Goal: Task Accomplishment & Management: Complete application form

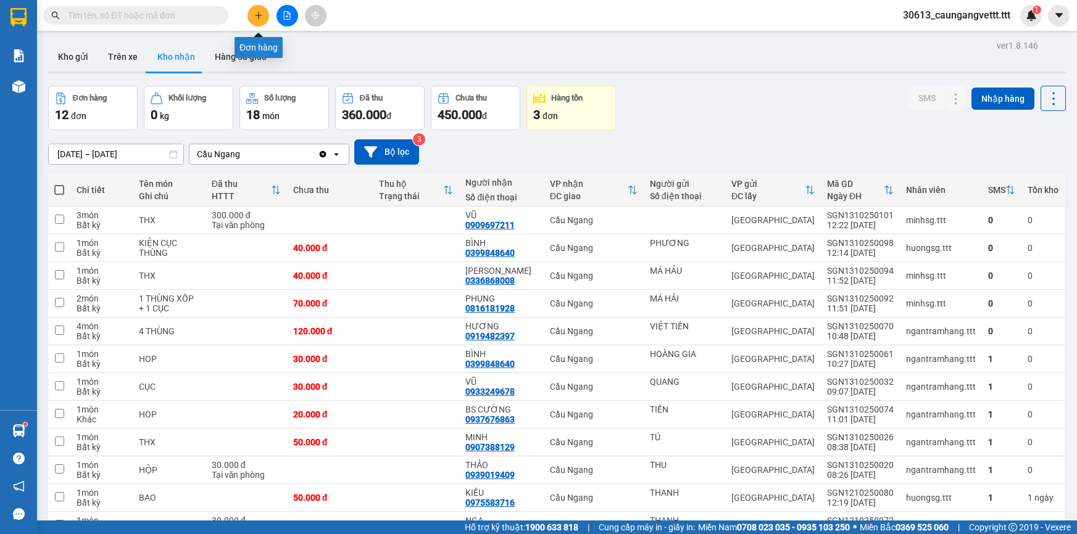
click at [257, 12] on icon "plus" at bounding box center [258, 15] width 9 height 9
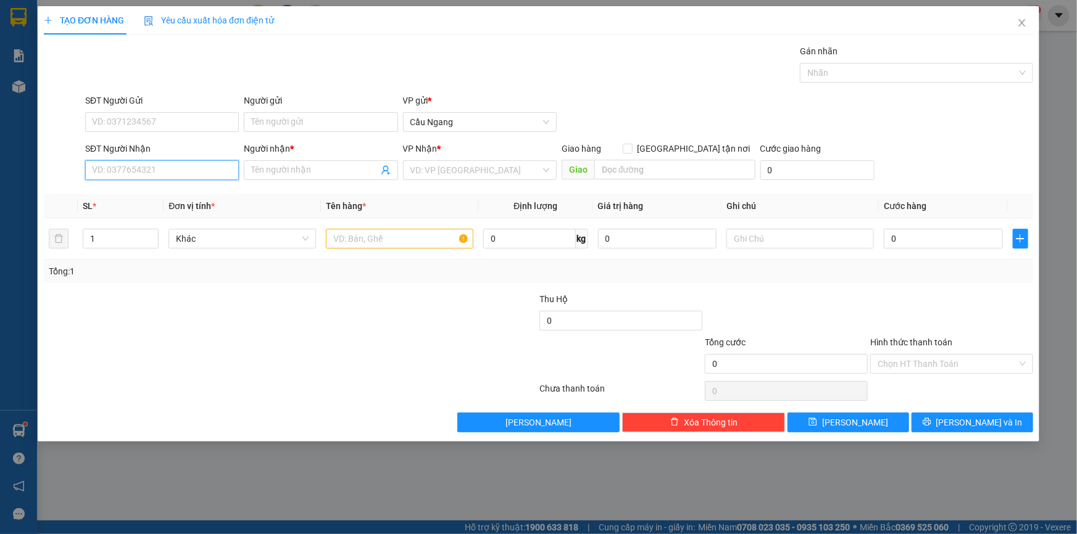
click at [149, 173] on input "SĐT Người Nhận" at bounding box center [162, 170] width 154 height 20
click at [308, 117] on input "Người gửi" at bounding box center [321, 122] width 154 height 20
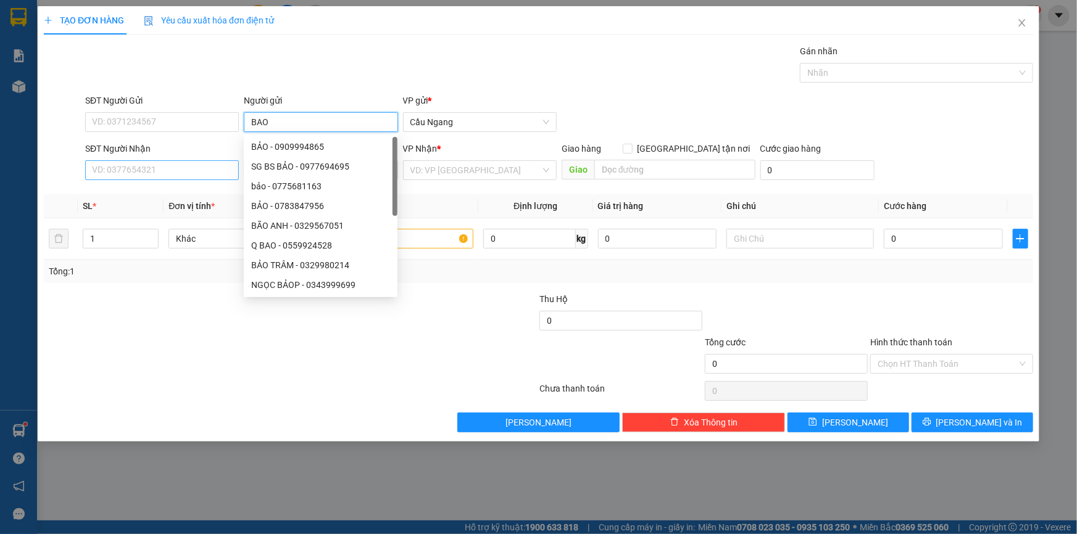
type input "BAO"
click at [119, 172] on input "SĐT Người Nhận" at bounding box center [162, 170] width 154 height 20
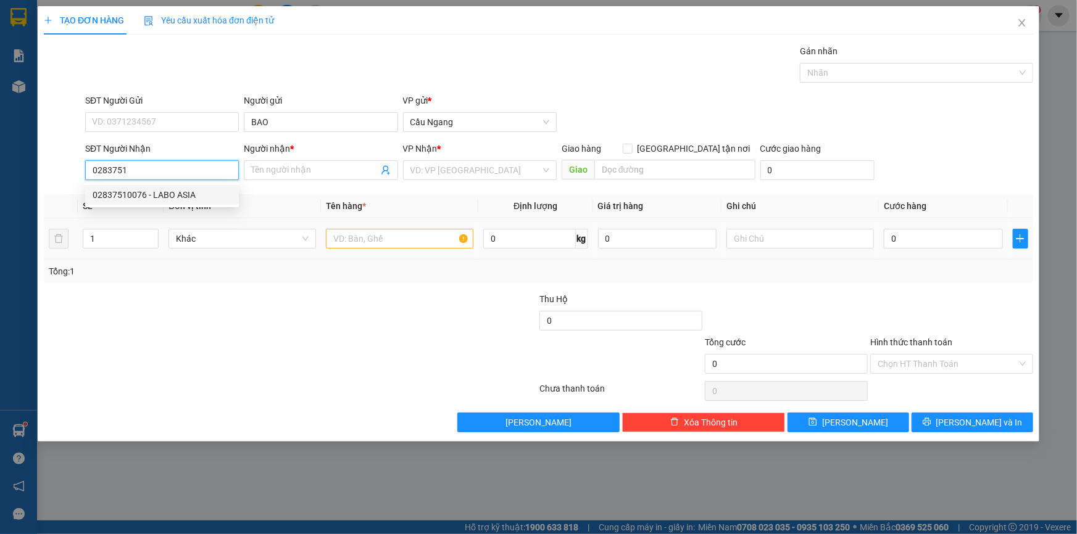
drag, startPoint x: 159, startPoint y: 197, endPoint x: 313, endPoint y: 220, distance: 155.8
click at [161, 197] on div "02837510076 - LABO ASIA" at bounding box center [162, 195] width 139 height 14
type input "02837510076"
type input "LABO ASIA"
type input "02837510076"
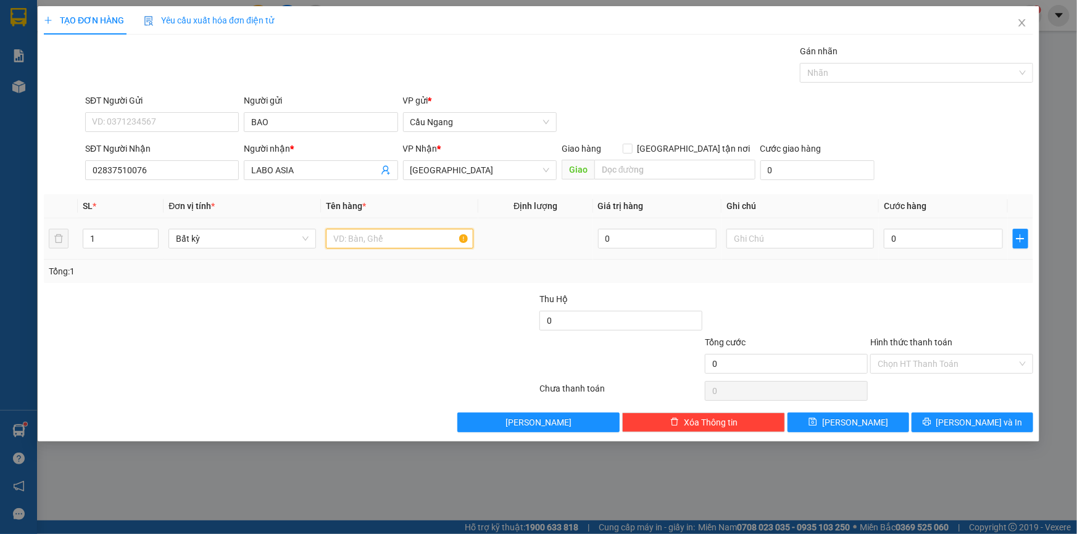
click at [370, 238] on input "text" at bounding box center [399, 239] width 147 height 20
type input "HOP"
click at [932, 241] on input "0" at bounding box center [942, 239] width 119 height 20
type input "2"
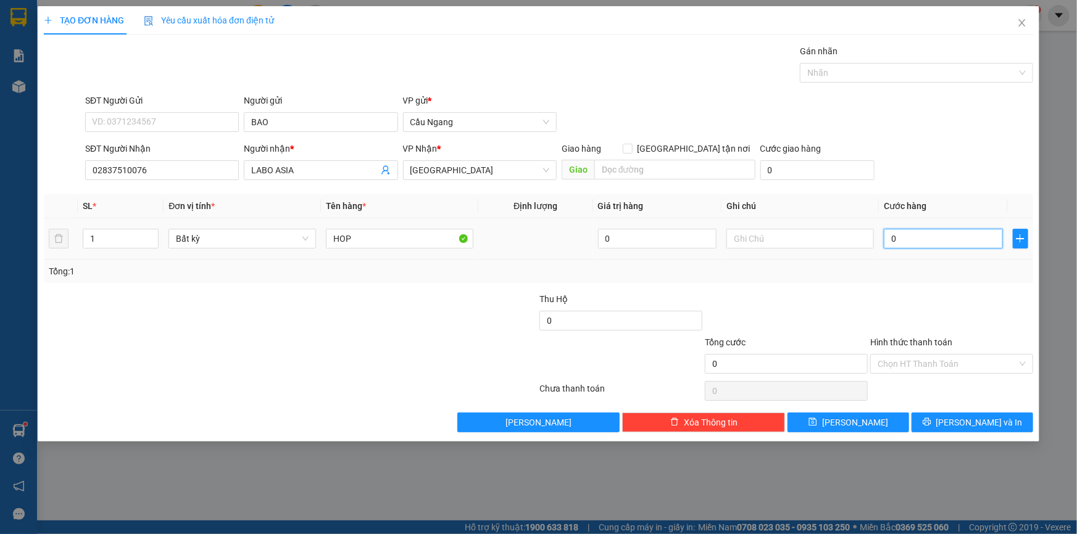
type input "2"
type input "20"
type input "200"
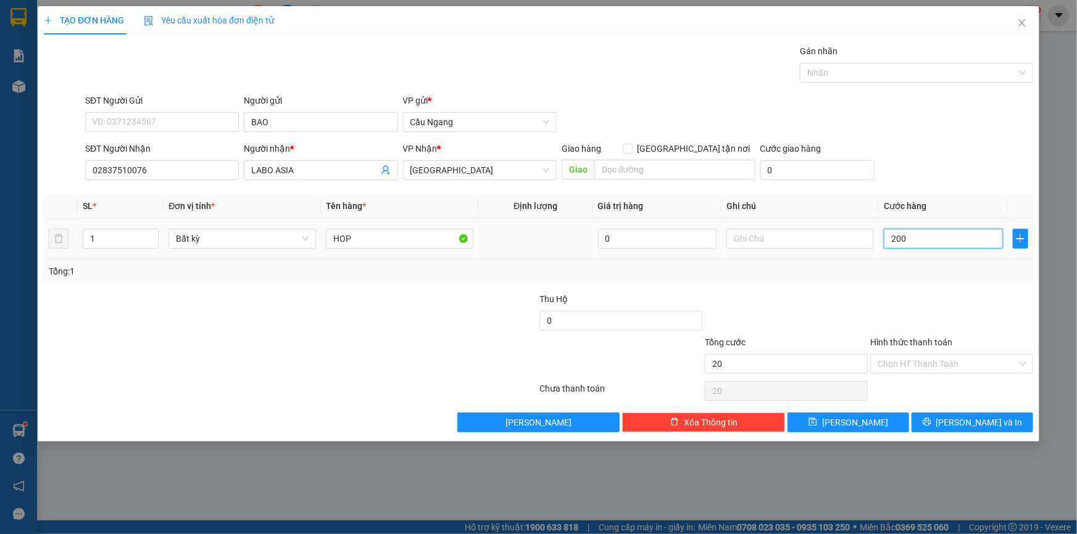
type input "200"
type input "2.000"
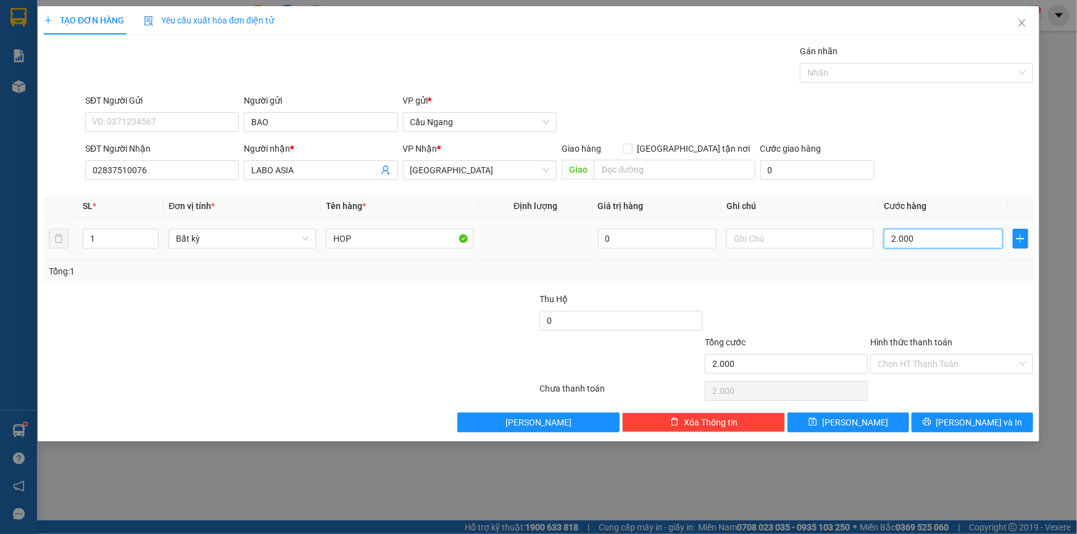
type input "20.000"
click at [933, 365] on input "Hình thức thanh toán" at bounding box center [946, 364] width 139 height 19
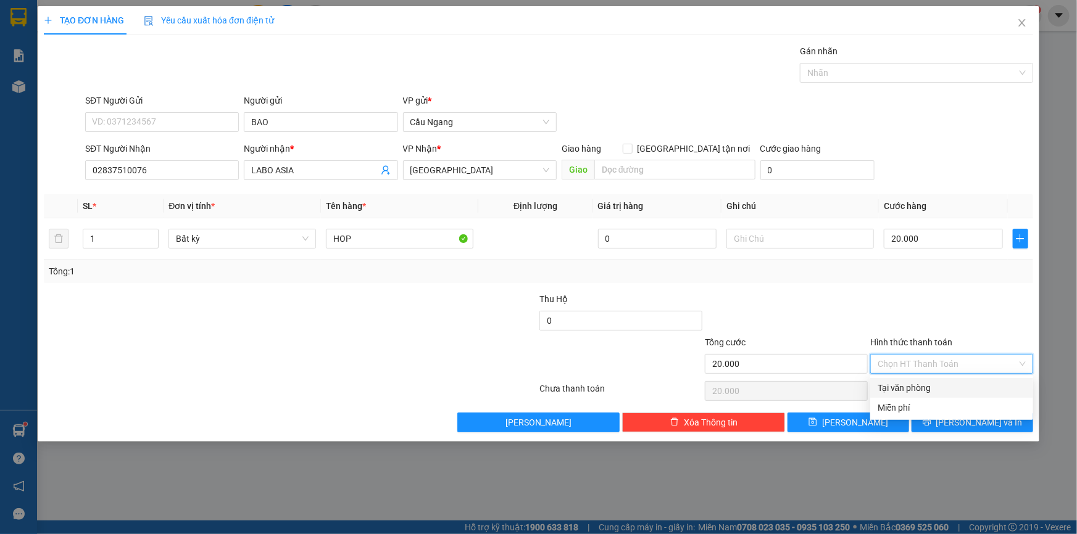
click at [924, 390] on div "Tại văn phòng" at bounding box center [951, 388] width 148 height 14
type input "0"
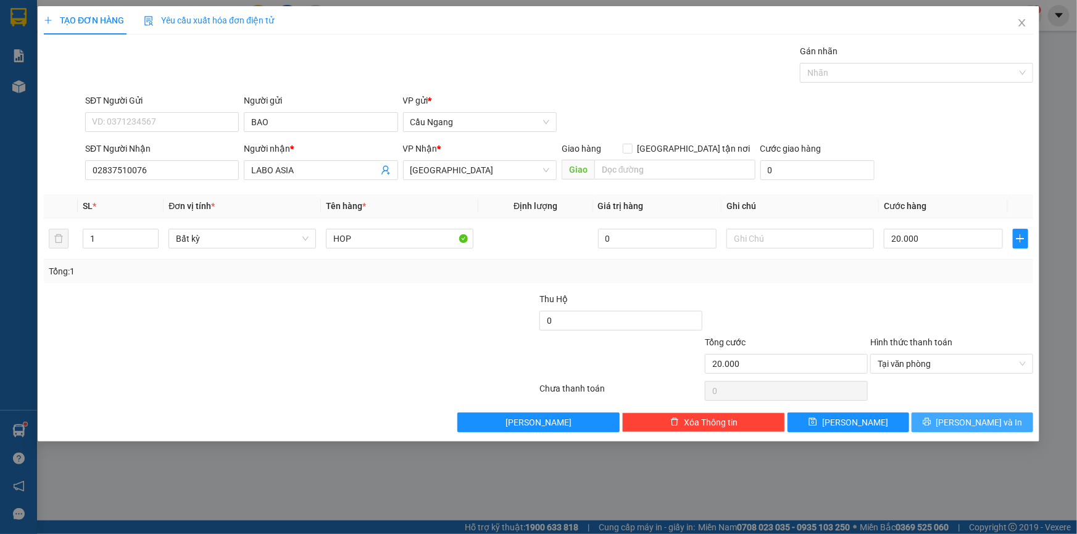
click at [930, 421] on icon "printer" at bounding box center [926, 422] width 8 height 8
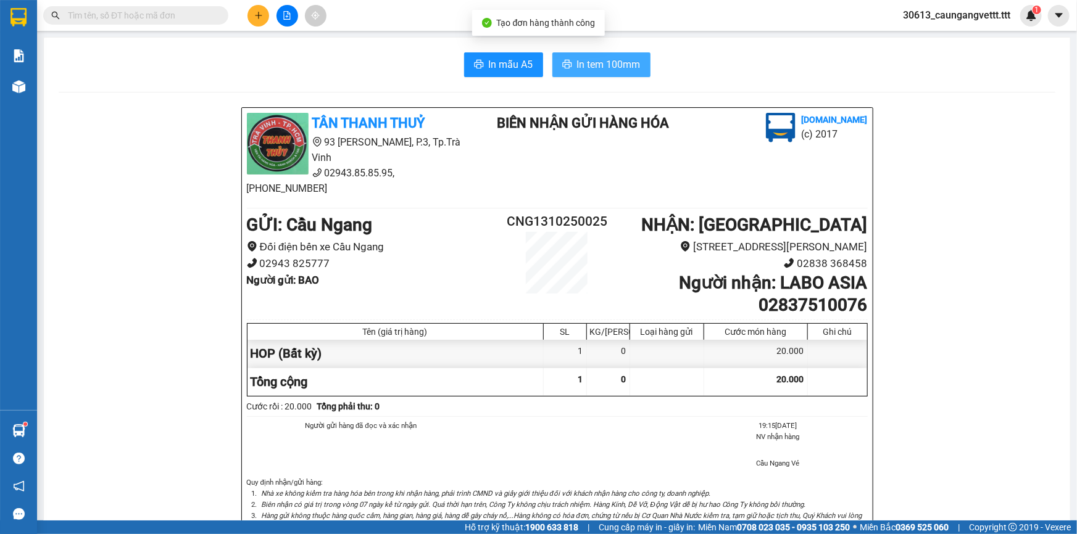
click at [592, 67] on span "In tem 100mm" at bounding box center [609, 64] width 64 height 15
click at [258, 14] on icon "plus" at bounding box center [258, 15] width 1 height 7
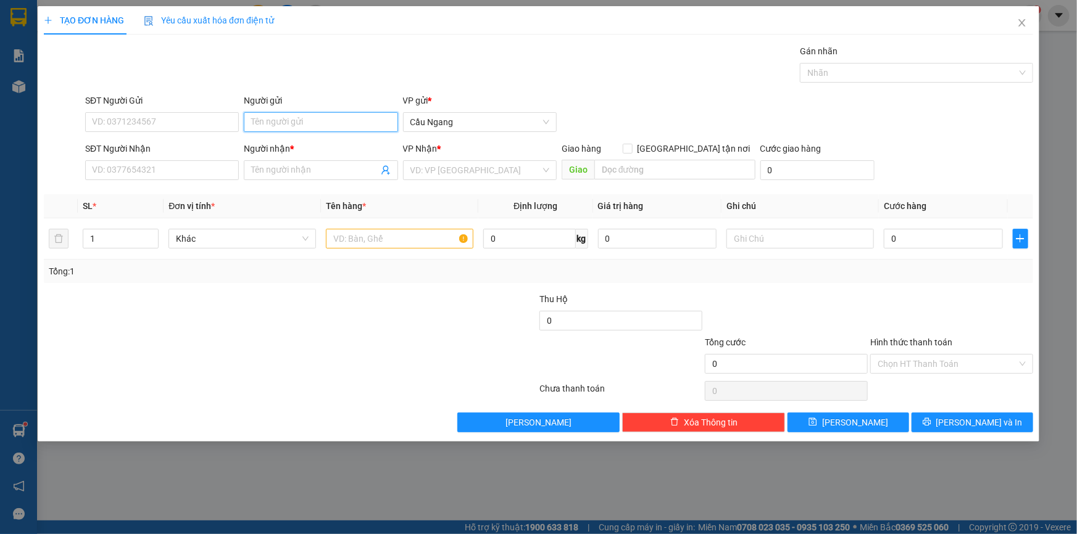
click at [302, 123] on input "Người gửi" at bounding box center [321, 122] width 154 height 20
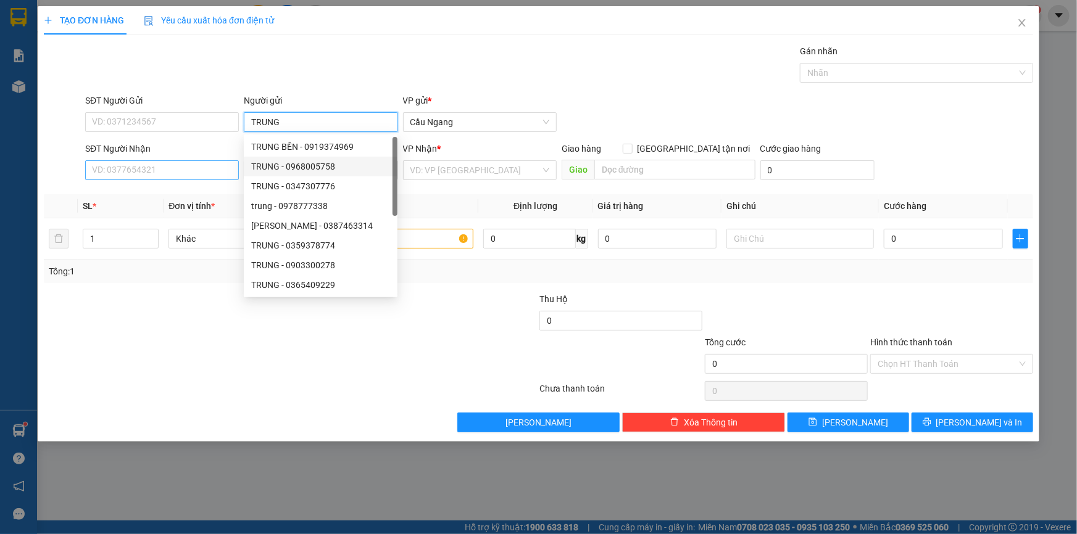
type input "TRUNG"
click at [157, 172] on input "SĐT Người Nhận" at bounding box center [162, 170] width 154 height 20
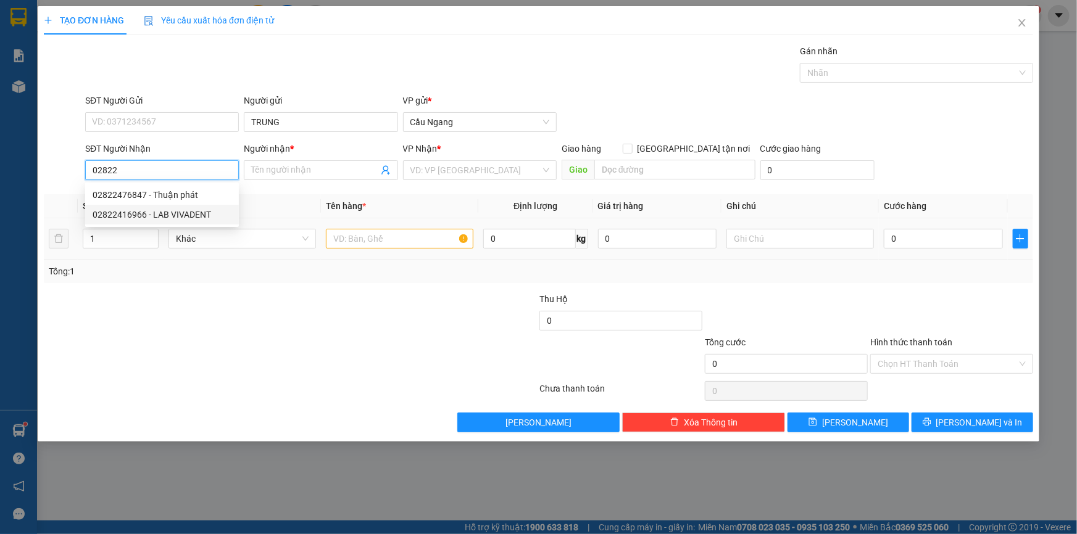
drag, startPoint x: 181, startPoint y: 215, endPoint x: 358, endPoint y: 244, distance: 179.4
click at [183, 215] on div "02822416966 - LAB VIVADENT" at bounding box center [162, 215] width 139 height 14
type input "02822416966"
type input "LAB VIVADENT"
type input "02822416966"
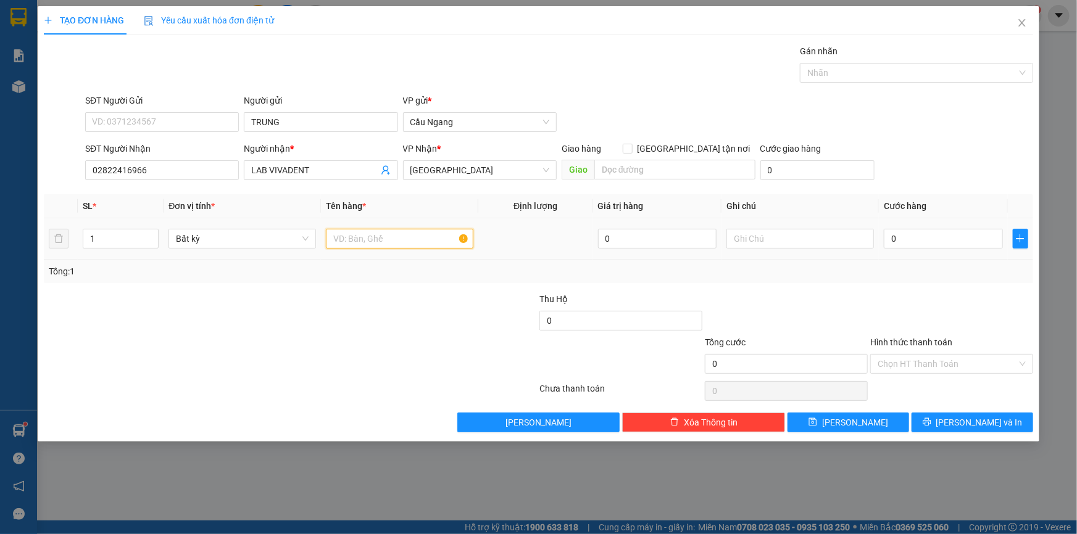
click at [368, 234] on input "text" at bounding box center [399, 239] width 147 height 20
type input "HOP"
click at [948, 236] on input "0" at bounding box center [942, 239] width 119 height 20
type input "2"
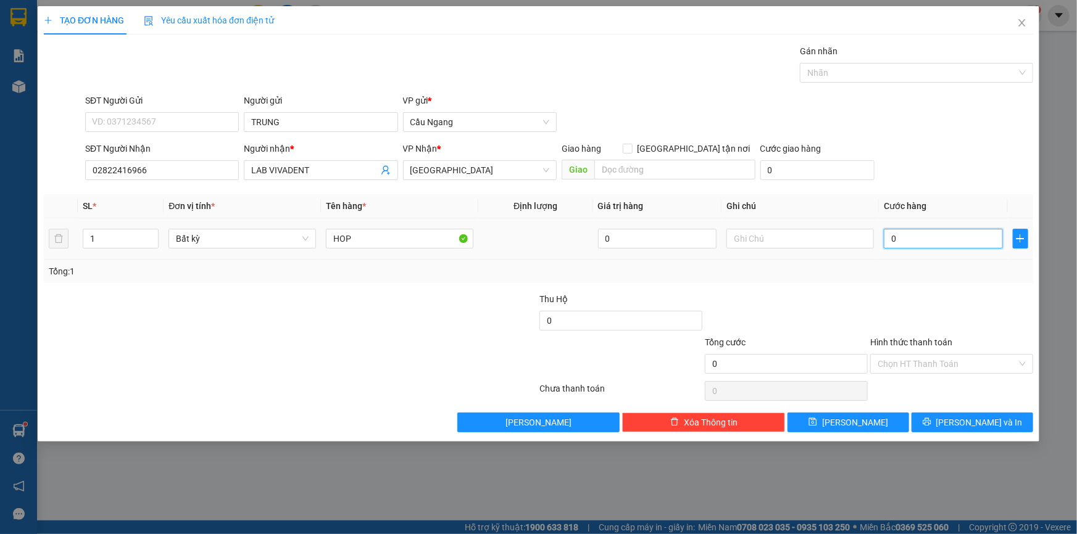
type input "2"
type input "20"
type input "200"
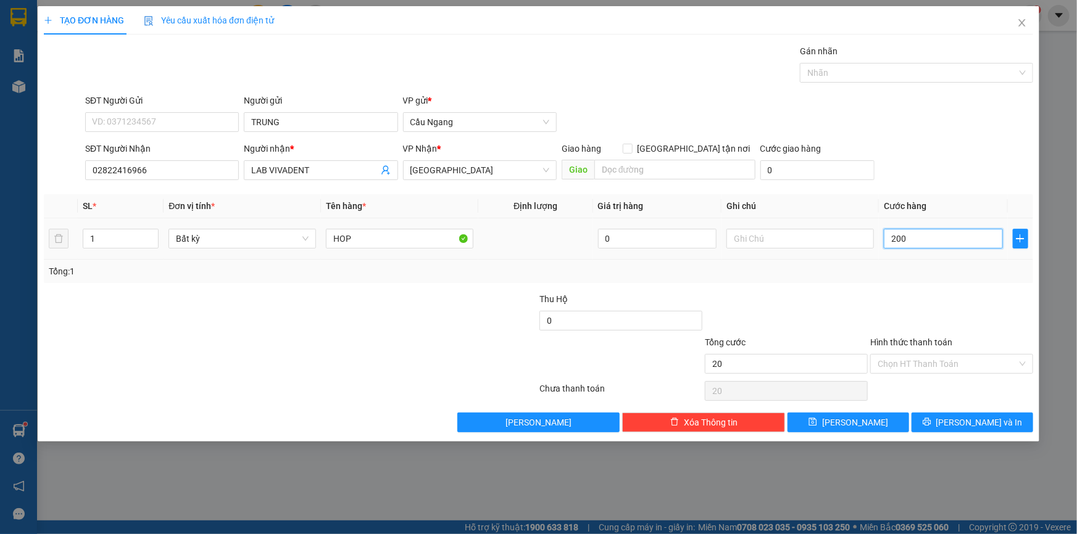
type input "200"
type input "2.000"
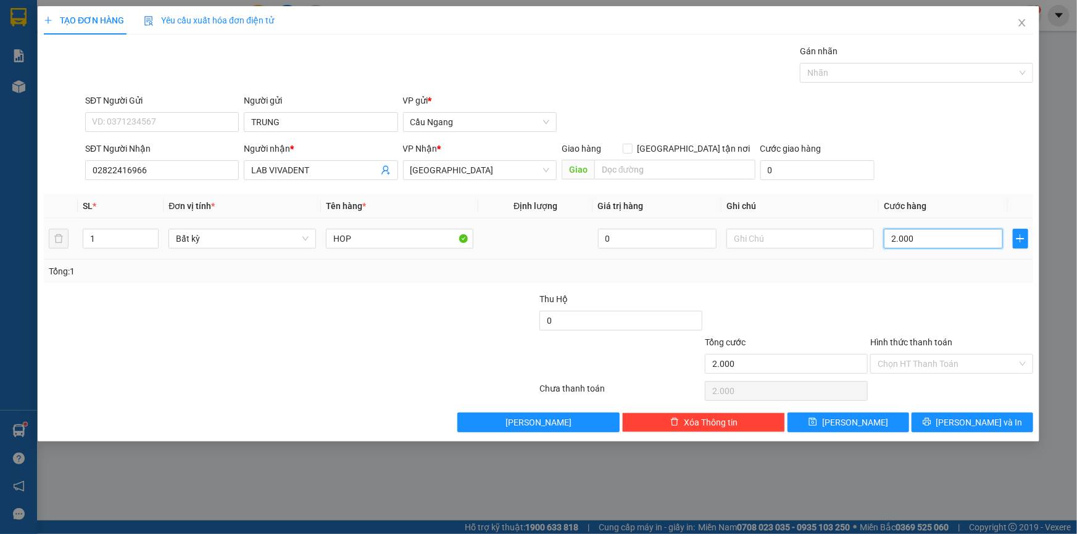
type input "20.000"
click at [930, 425] on icon "printer" at bounding box center [926, 422] width 8 height 8
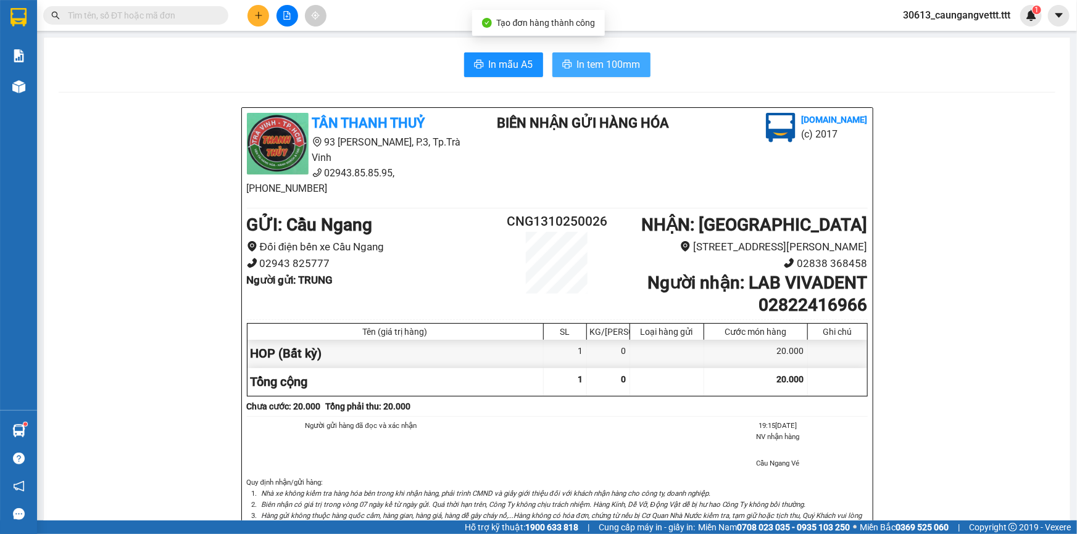
click at [590, 62] on span "In tem 100mm" at bounding box center [609, 64] width 64 height 15
click at [257, 15] on icon "plus" at bounding box center [258, 15] width 7 height 1
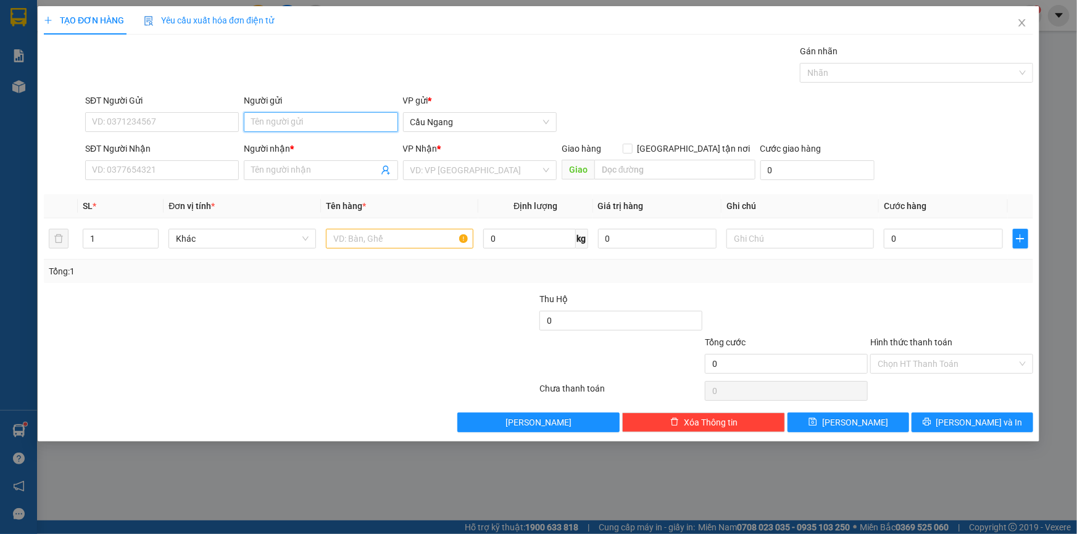
click at [284, 123] on input "Người gửi" at bounding box center [321, 122] width 154 height 20
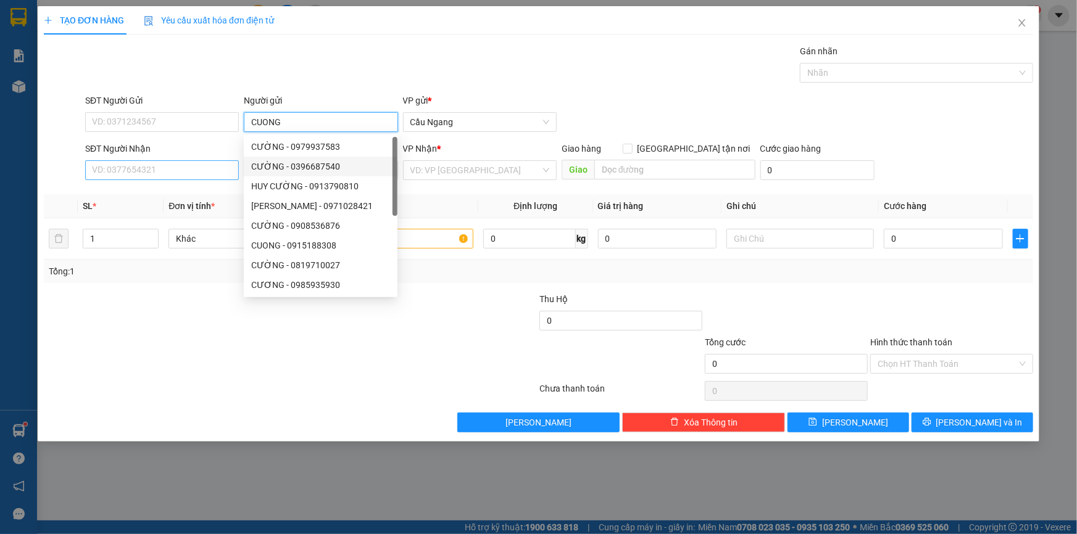
type input "CUONG"
click at [167, 176] on input "SĐT Người Nhận" at bounding box center [162, 170] width 154 height 20
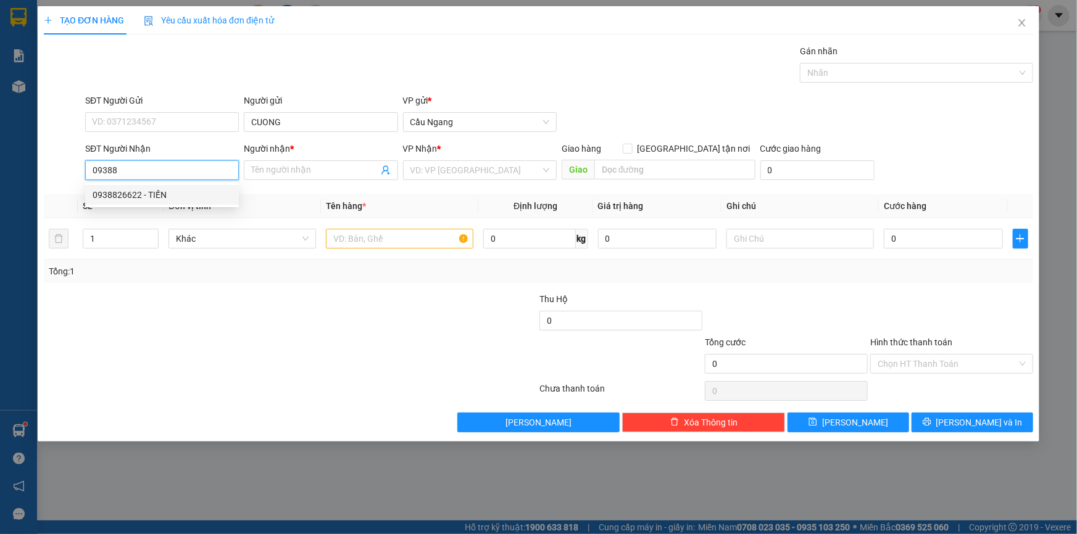
drag, startPoint x: 160, startPoint y: 189, endPoint x: 284, endPoint y: 202, distance: 124.7
click at [165, 189] on div "0938826622 - TIẾN" at bounding box center [162, 195] width 139 height 14
type input "0938826622"
type input "TIẾN"
type input "0938826622"
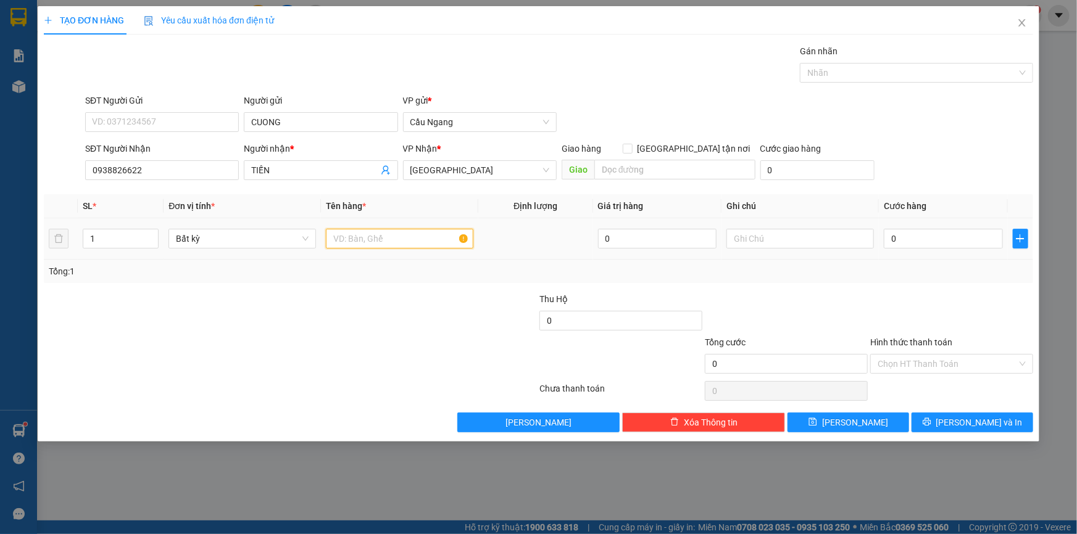
click at [369, 237] on input "text" at bounding box center [399, 239] width 147 height 20
type input "HOP"
click at [935, 240] on input "0" at bounding box center [942, 239] width 119 height 20
type input "2"
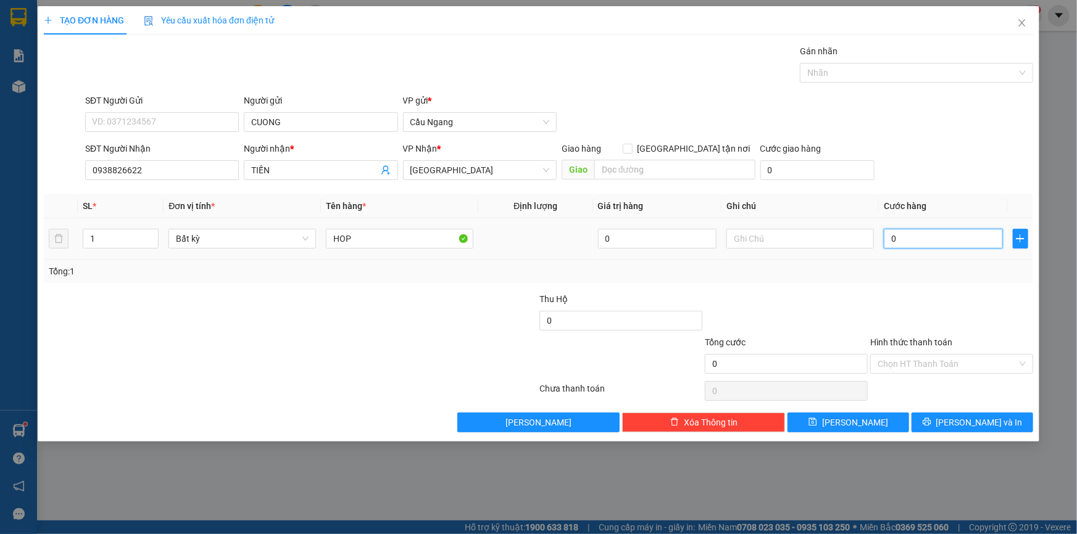
type input "2"
type input "20"
type input "200"
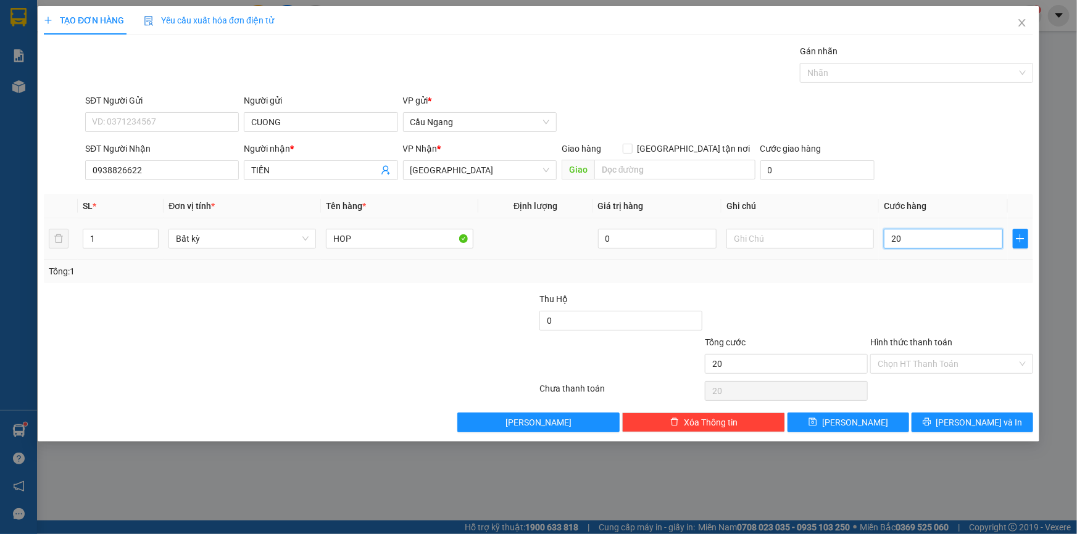
type input "200"
type input "2.000"
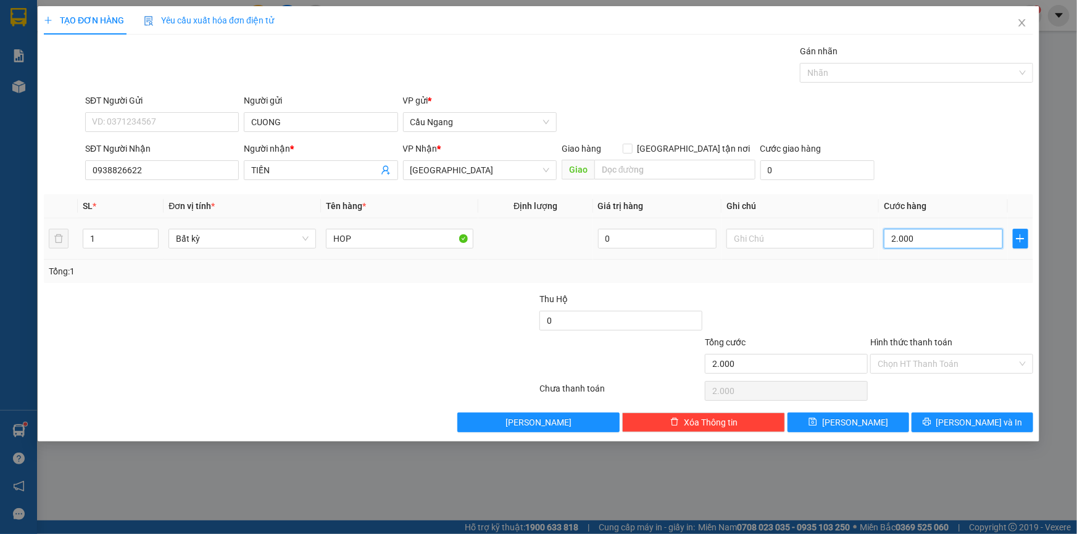
type input "20.000"
click at [965, 423] on span "[PERSON_NAME] và In" at bounding box center [979, 423] width 86 height 14
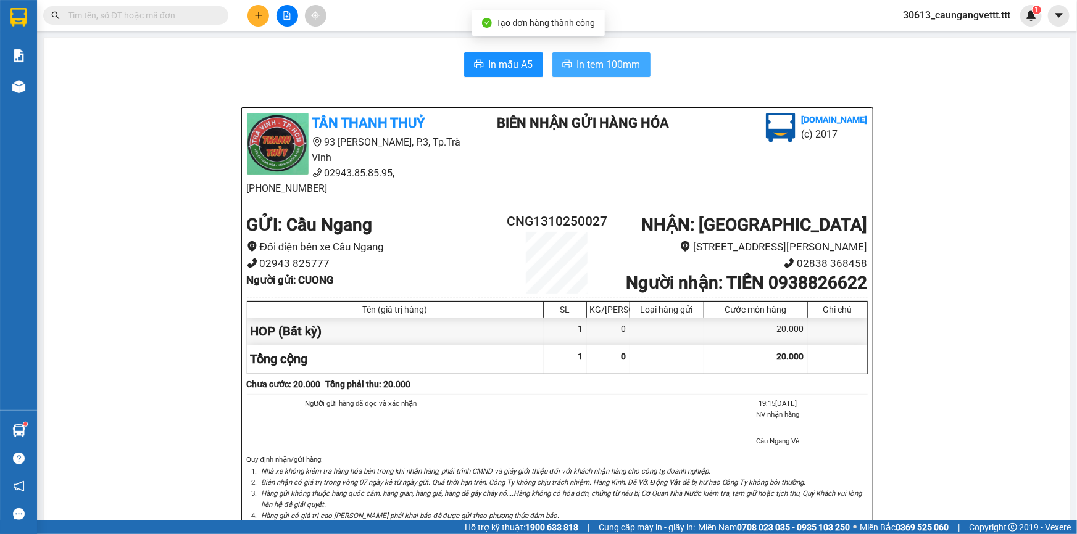
drag, startPoint x: 573, startPoint y: 64, endPoint x: 581, endPoint y: 70, distance: 10.0
click at [577, 64] on span "In tem 100mm" at bounding box center [609, 64] width 64 height 15
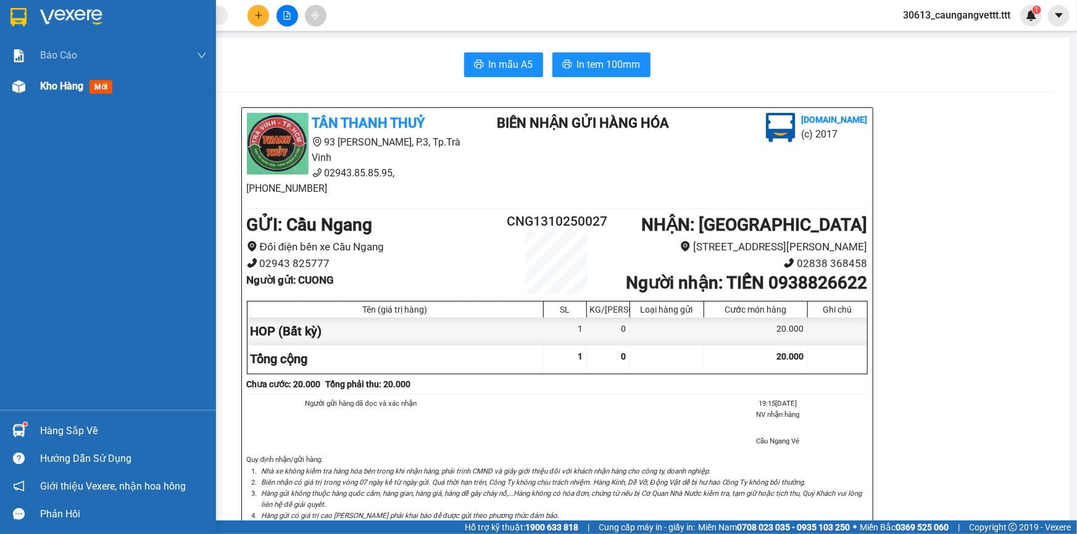
click at [54, 87] on span "Kho hàng" at bounding box center [61, 86] width 43 height 12
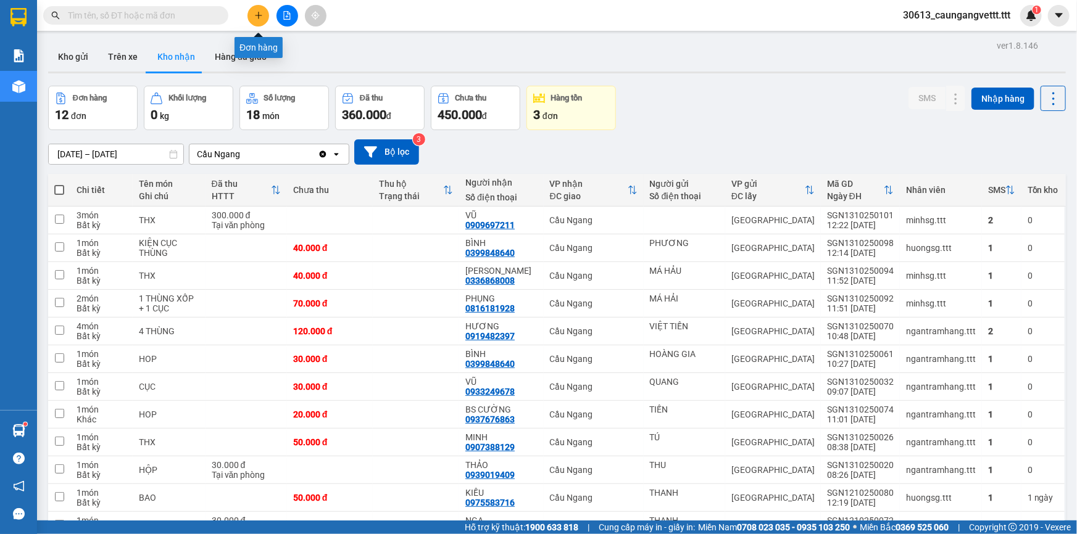
click at [255, 12] on icon "plus" at bounding box center [258, 15] width 9 height 9
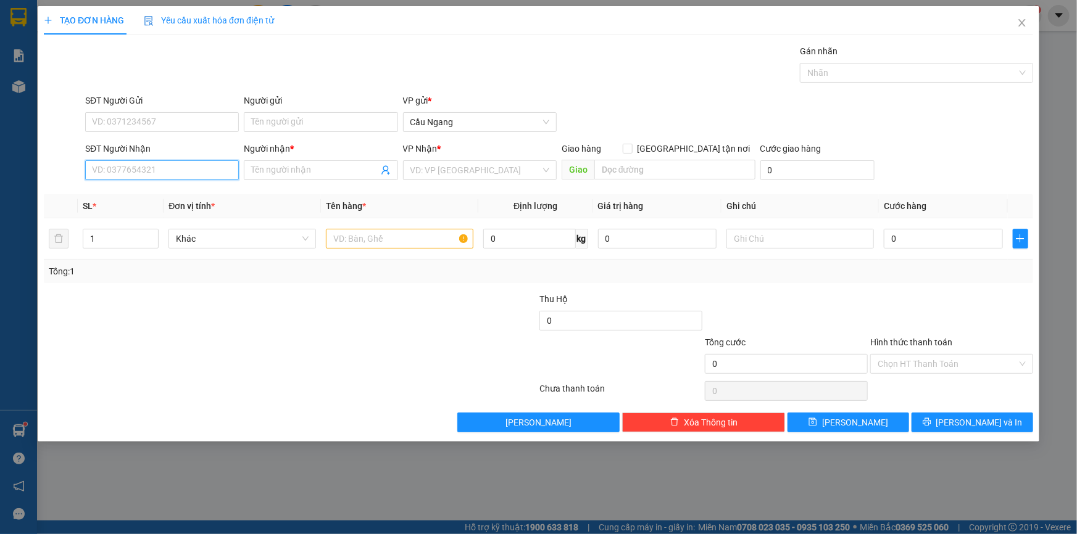
click at [149, 164] on input "SĐT Người Nhận" at bounding box center [162, 170] width 154 height 20
type input "0986156"
click at [380, 236] on input "text" at bounding box center [399, 239] width 147 height 20
type input "THUNG"
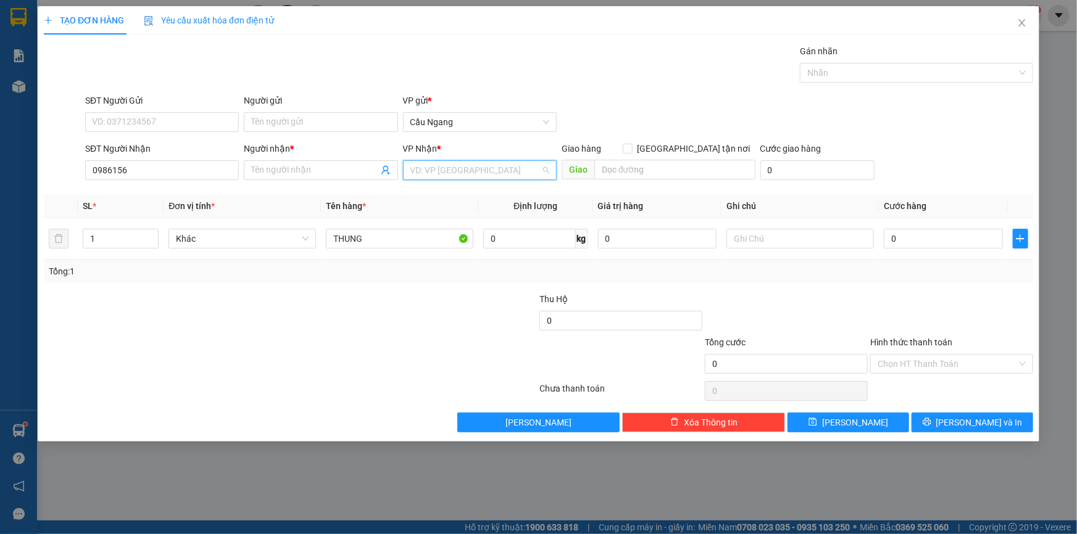
click at [472, 172] on input "search" at bounding box center [475, 170] width 130 height 19
click at [435, 278] on div "[GEOGRAPHIC_DATA]" at bounding box center [479, 274] width 139 height 14
click at [969, 232] on input "0" at bounding box center [942, 239] width 119 height 20
type input "3"
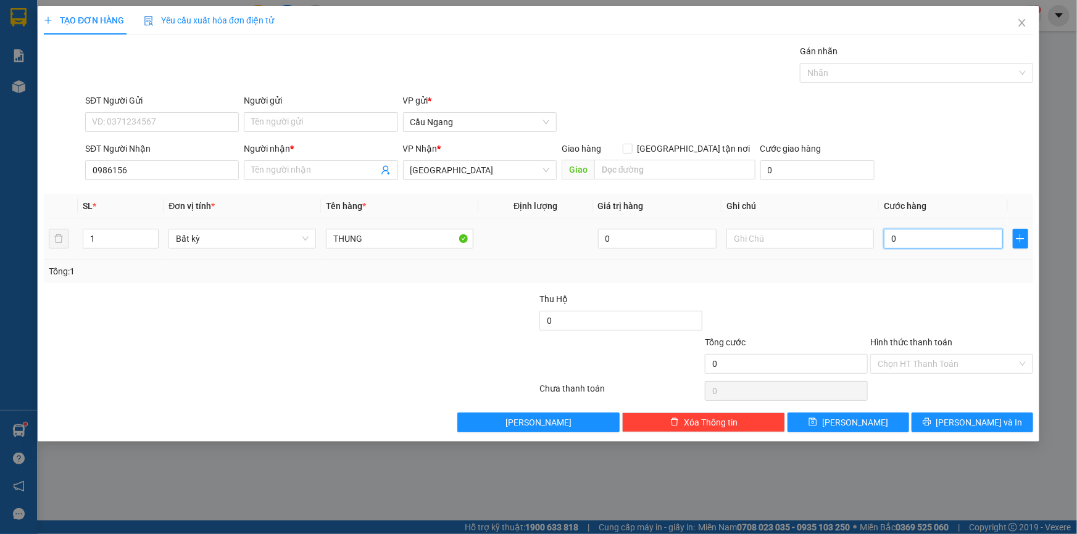
type input "3"
type input "30"
type input "300"
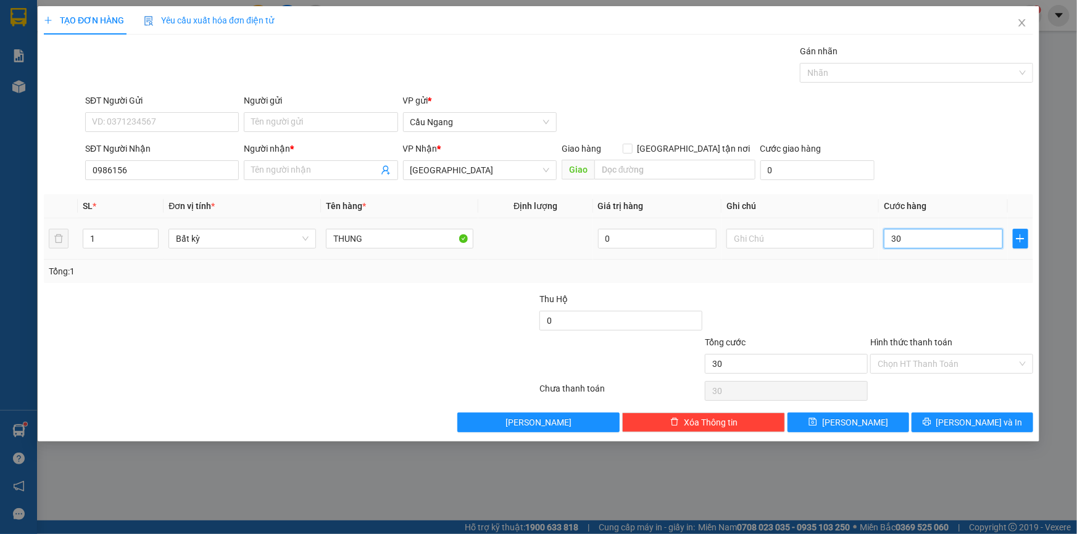
type input "300"
type input "3.000"
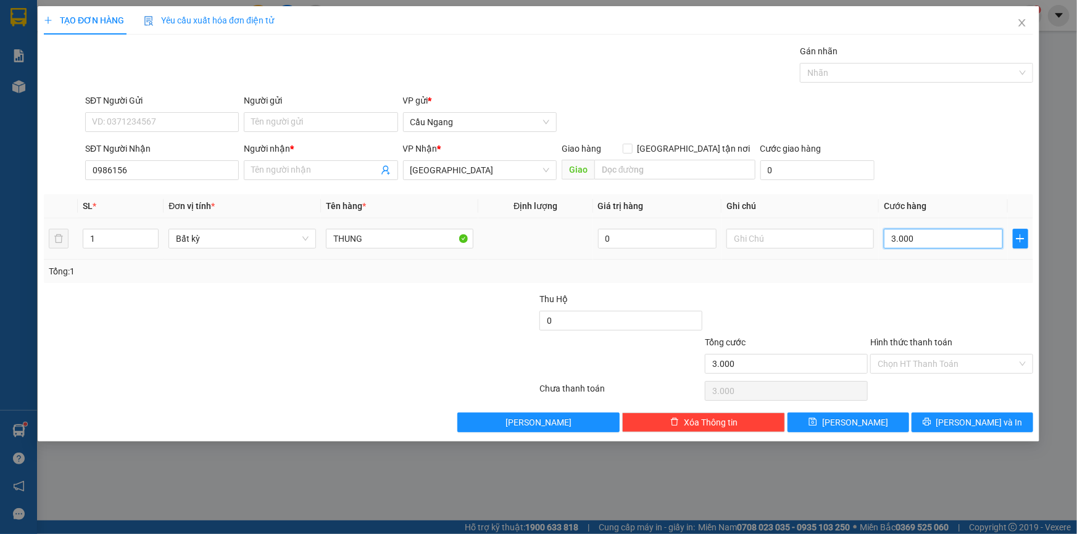
type input "30.000"
click at [139, 172] on input "0986156" at bounding box center [162, 170] width 154 height 20
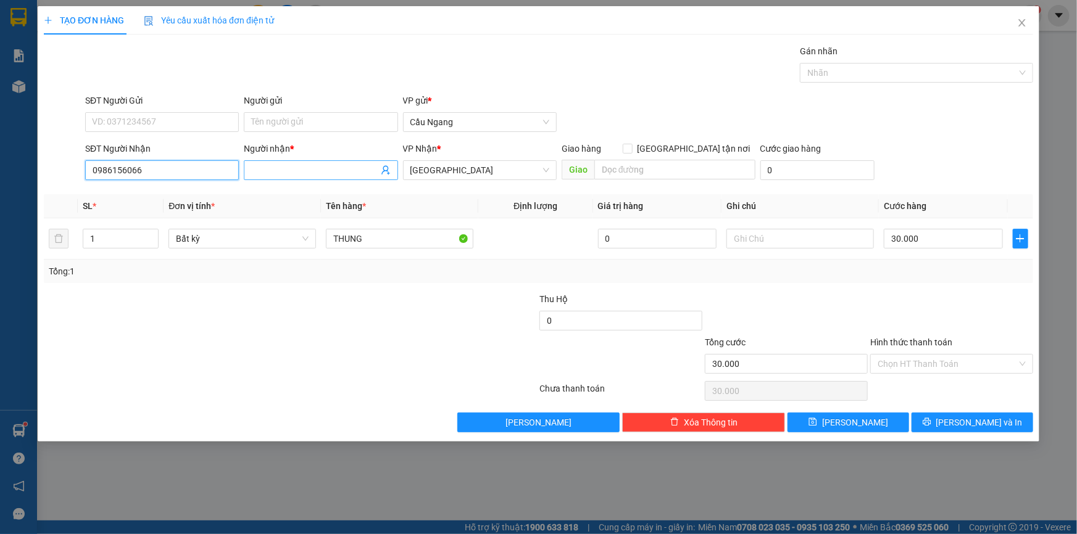
type input "0986156066"
click at [302, 171] on input "Người nhận *" at bounding box center [314, 170] width 126 height 14
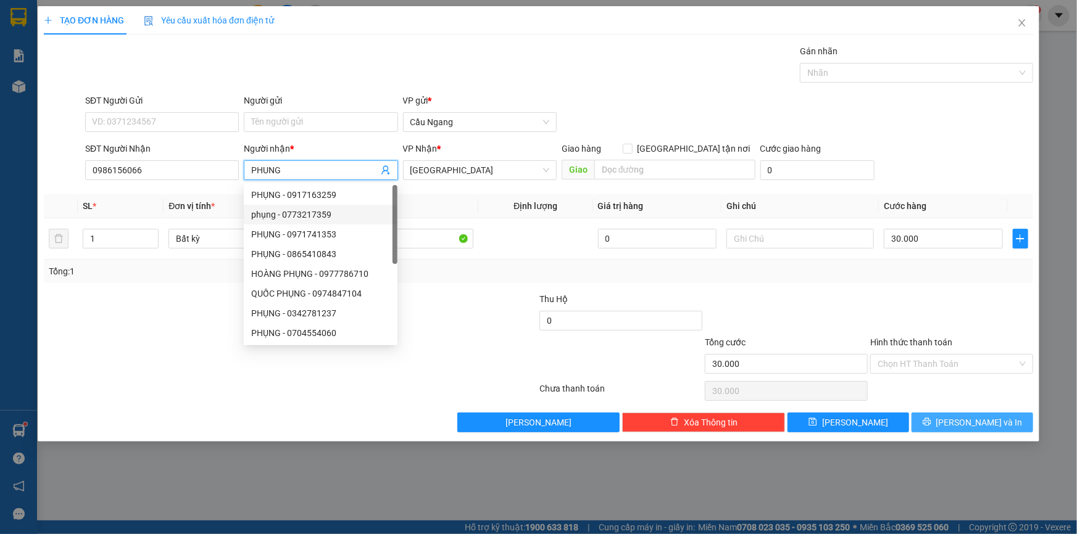
type input "PHUNG"
click at [972, 423] on span "[PERSON_NAME] và In" at bounding box center [979, 423] width 86 height 14
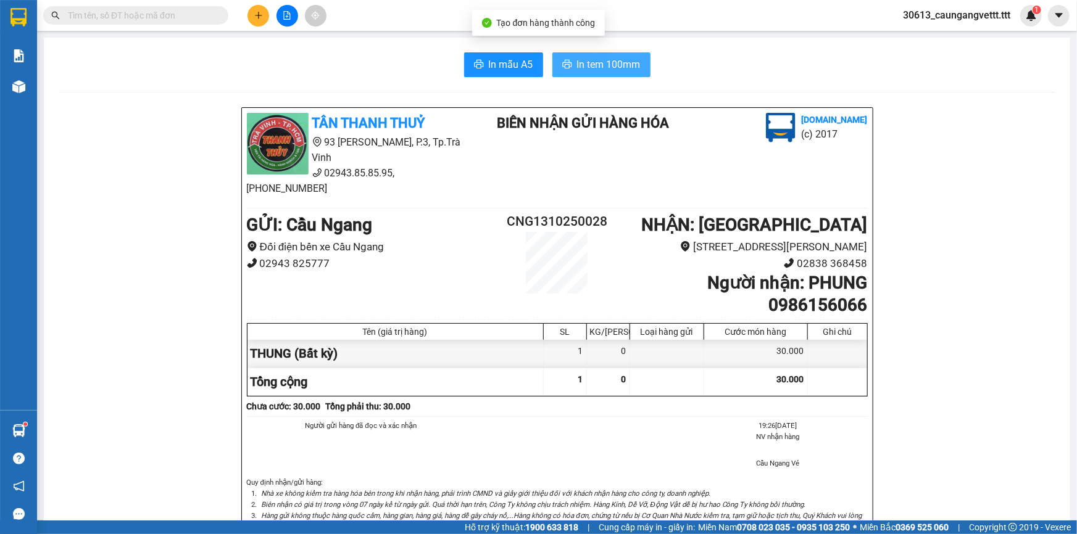
click at [601, 61] on span "In tem 100mm" at bounding box center [609, 64] width 64 height 15
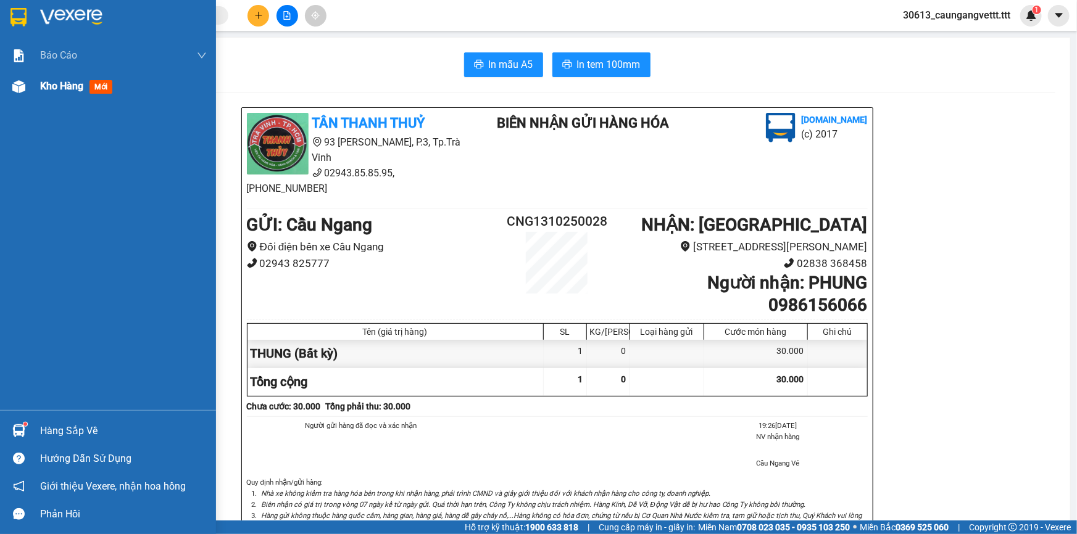
click at [49, 81] on span "Kho hàng" at bounding box center [61, 86] width 43 height 12
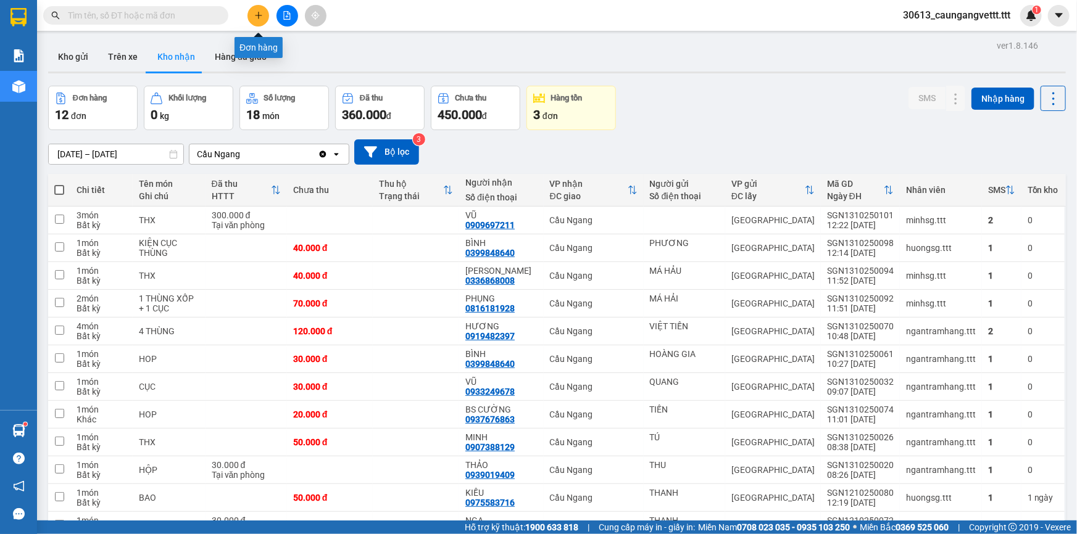
click at [252, 17] on button at bounding box center [258, 16] width 22 height 22
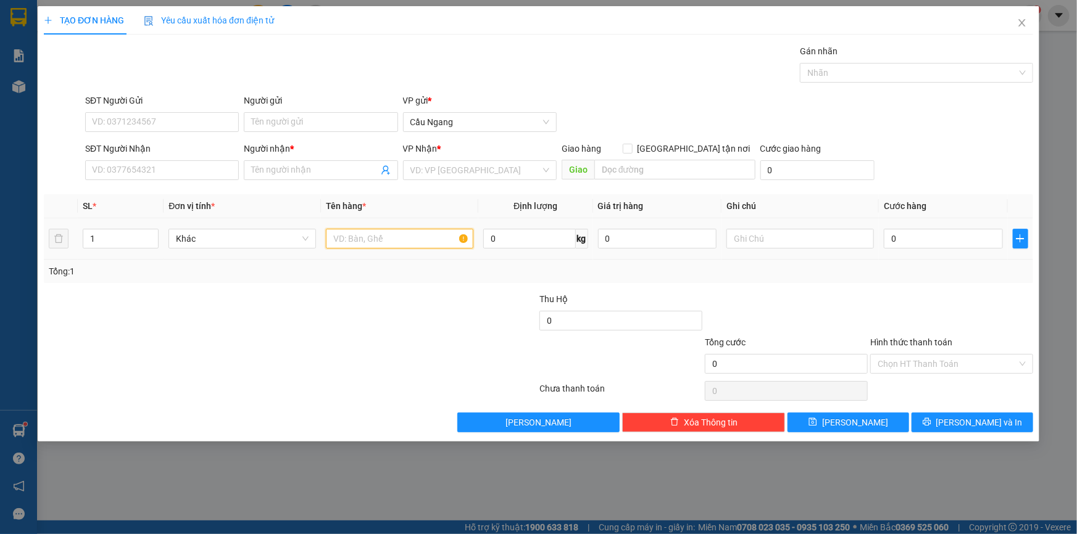
click at [379, 237] on input "text" at bounding box center [399, 239] width 147 height 20
type input "THX"
click at [437, 170] on input "search" at bounding box center [475, 170] width 130 height 19
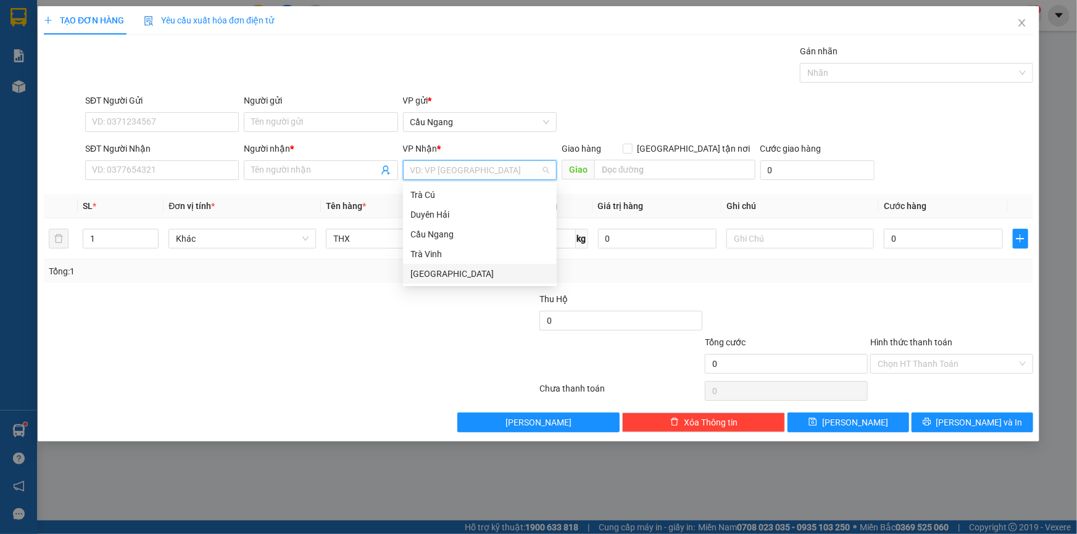
click at [429, 277] on div "[GEOGRAPHIC_DATA]" at bounding box center [479, 274] width 139 height 14
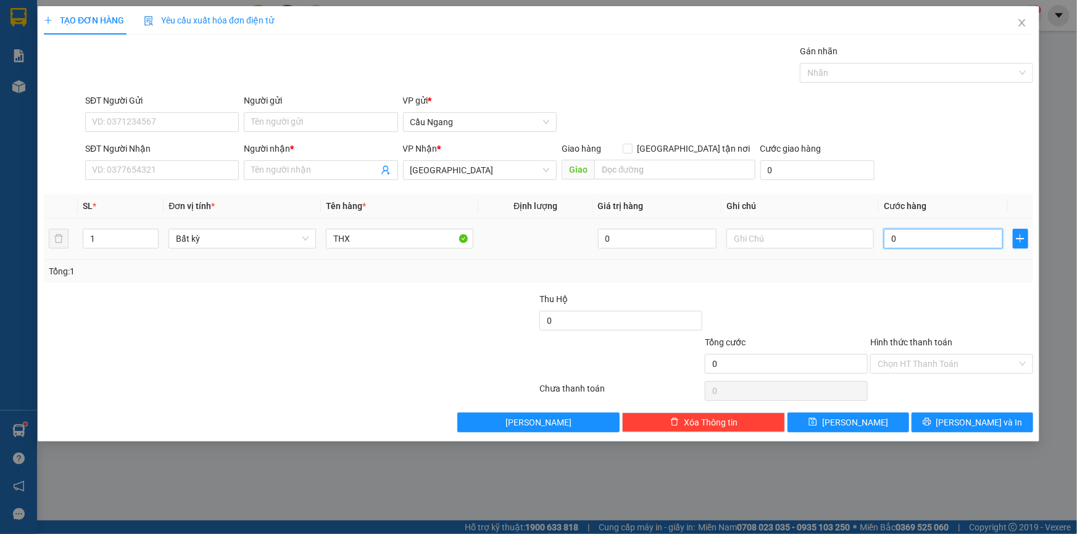
click at [945, 236] on input "0" at bounding box center [942, 239] width 119 height 20
type input "3"
type input "30"
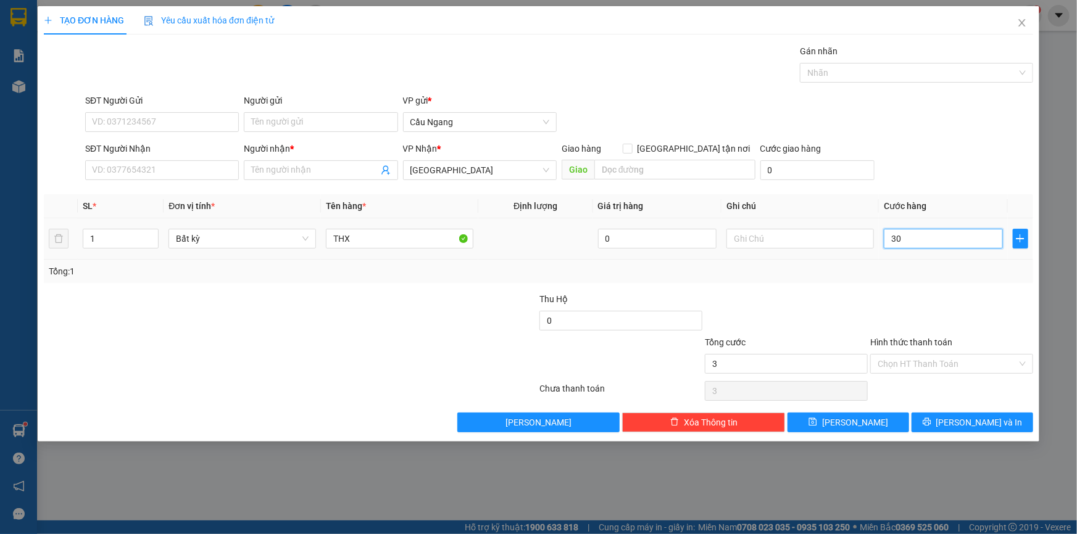
type input "30"
type input "300"
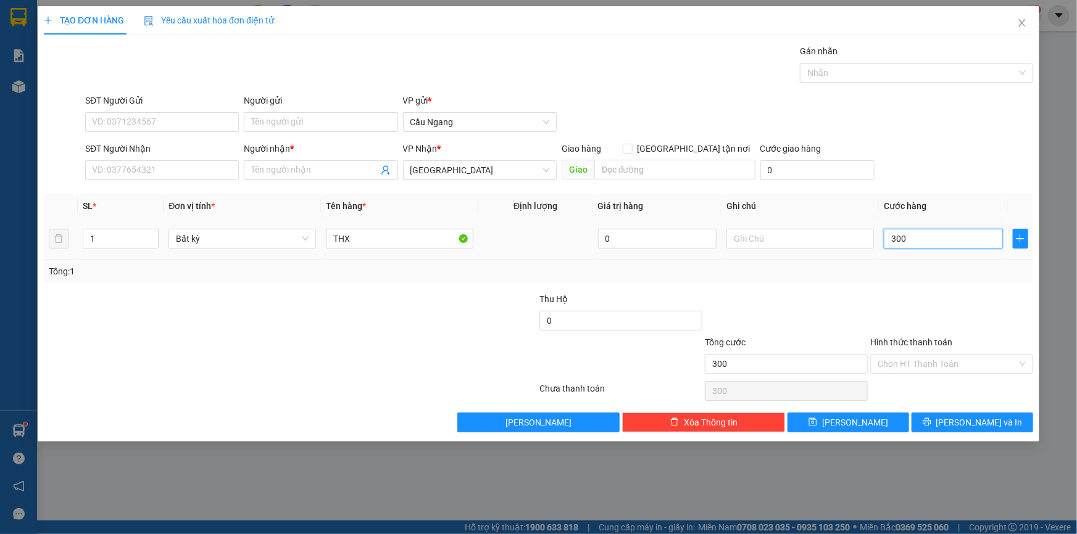
type input "3.000"
type input "30.000"
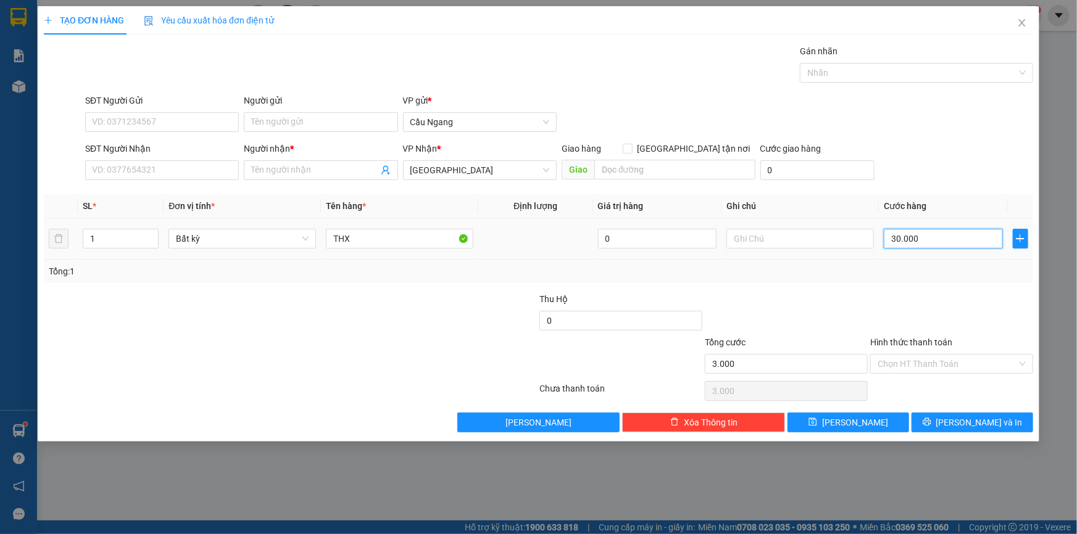
type input "30.000"
click at [167, 170] on input "SĐT Người Nhận" at bounding box center [162, 170] width 154 height 20
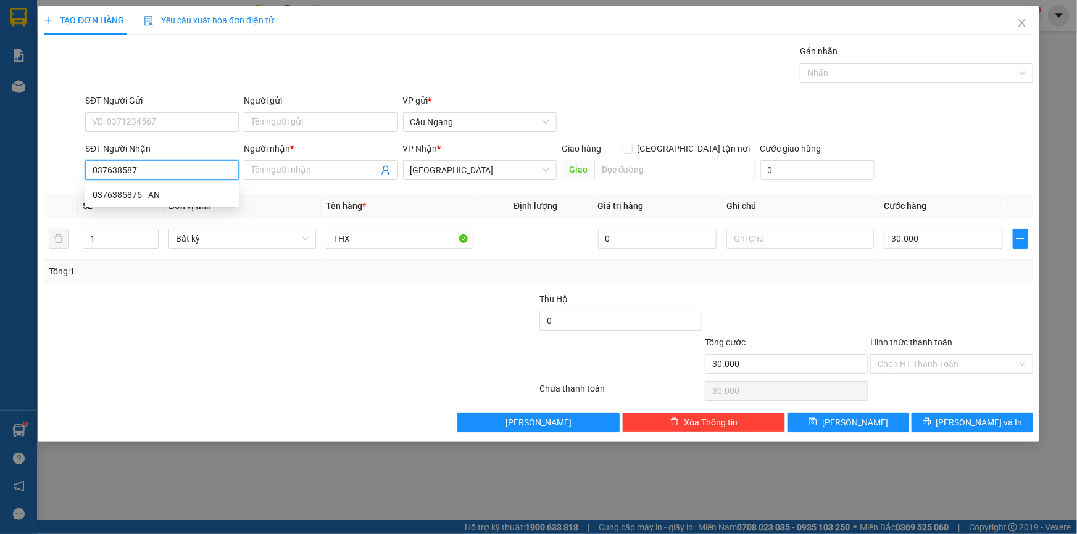
type input "0376385875"
click at [152, 196] on div "0376385875 - AN" at bounding box center [162, 195] width 139 height 14
type input "AN"
type input "0376385875"
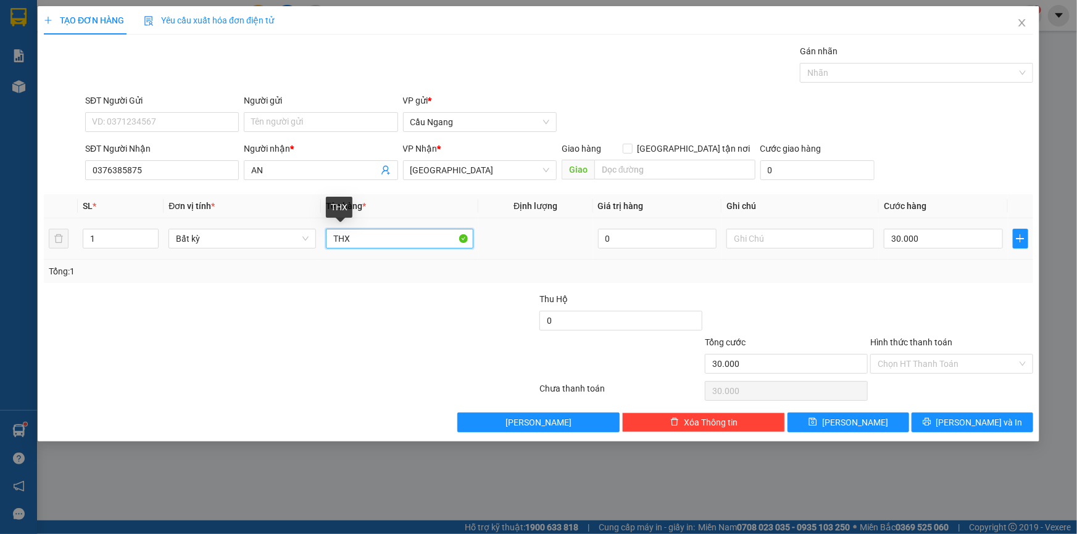
click at [358, 242] on input "THX" at bounding box center [399, 239] width 147 height 20
type input "THX[BE KO CHIU TRAH NHIEM]"
click at [969, 422] on span "[PERSON_NAME] và In" at bounding box center [979, 423] width 86 height 14
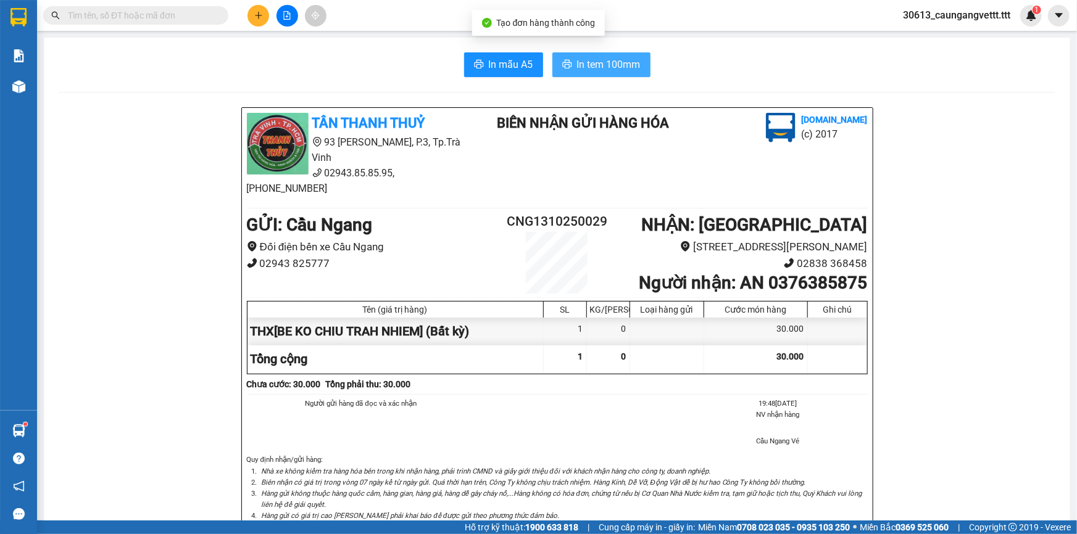
click at [607, 60] on span "In tem 100mm" at bounding box center [609, 64] width 64 height 15
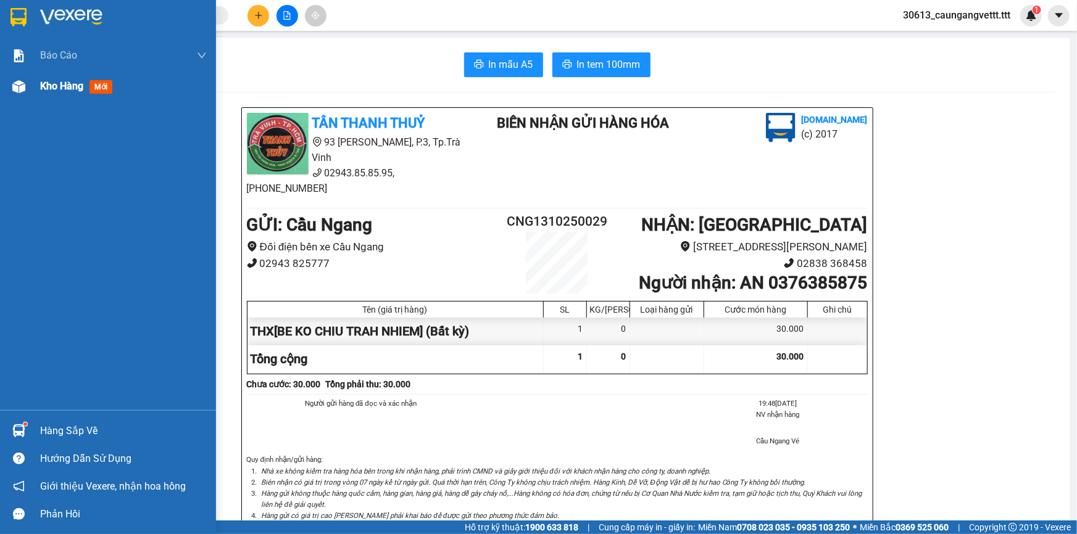
click at [65, 86] on span "Kho hàng" at bounding box center [61, 86] width 43 height 12
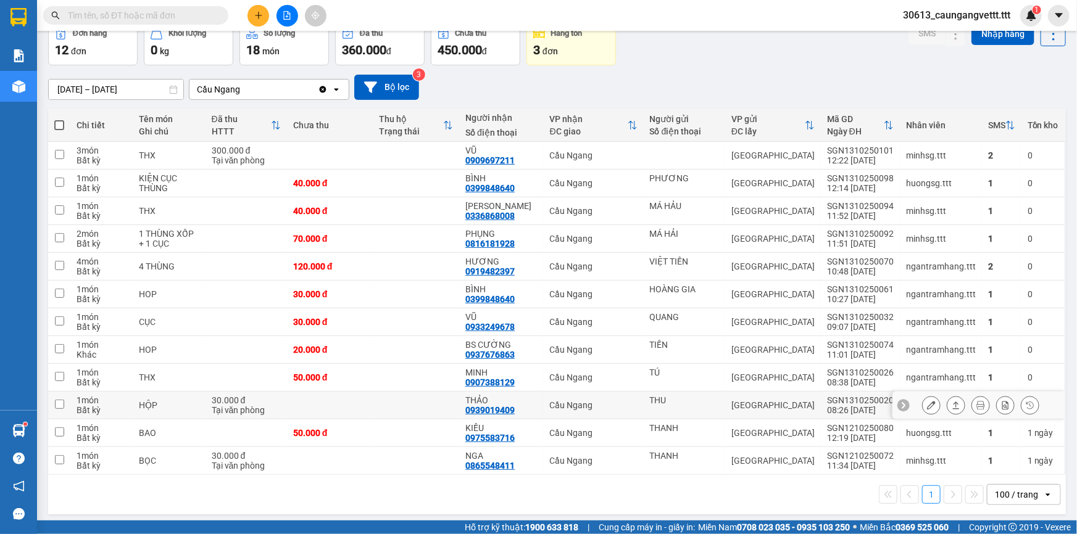
scroll to position [68, 0]
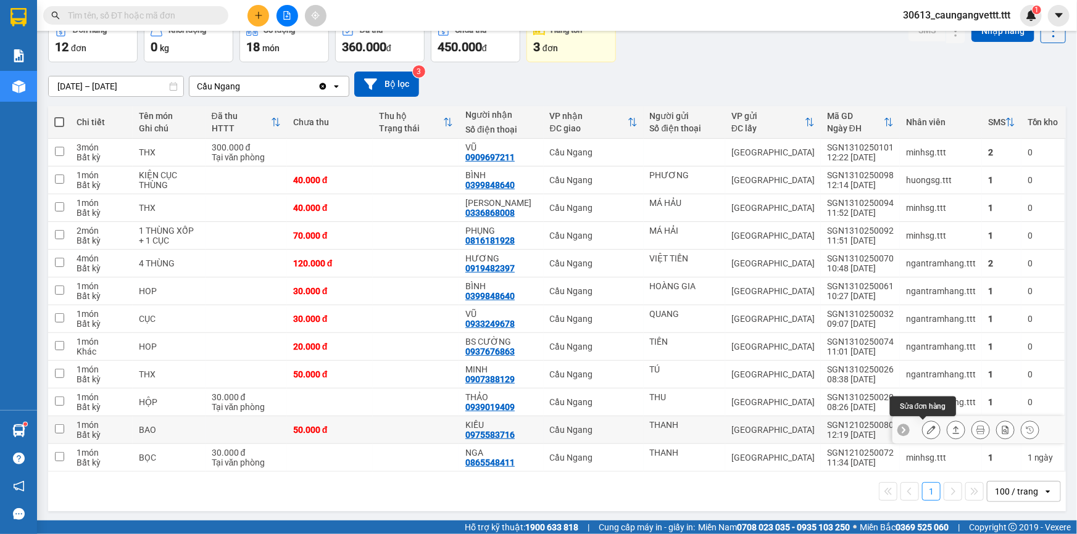
click at [927, 432] on icon at bounding box center [931, 430] width 9 height 9
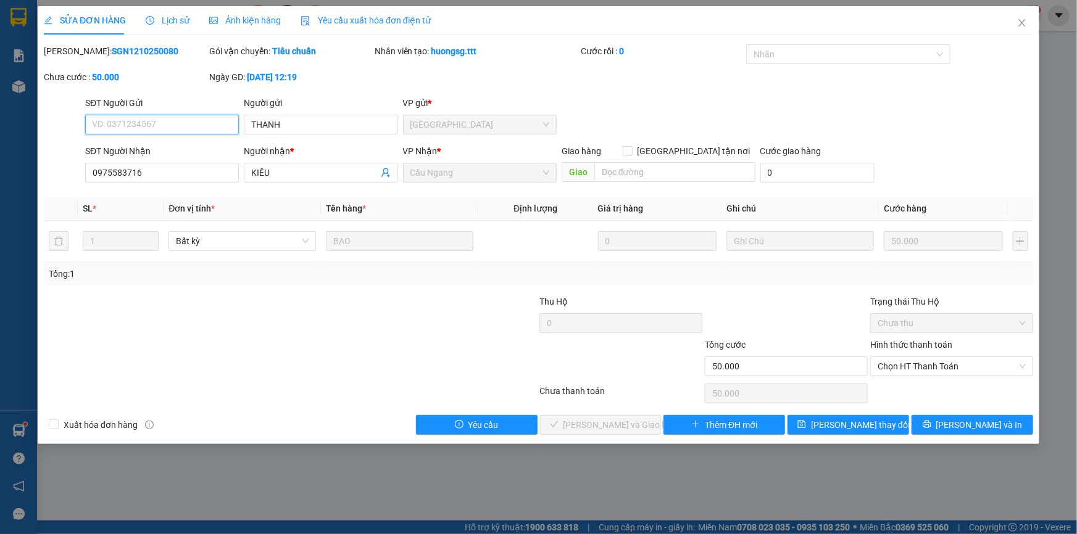
type input "THANH"
type input "0975583716"
type input "KIỀU"
type input "50.000"
click at [926, 362] on span "Chọn HT Thanh Toán" at bounding box center [951, 366] width 148 height 19
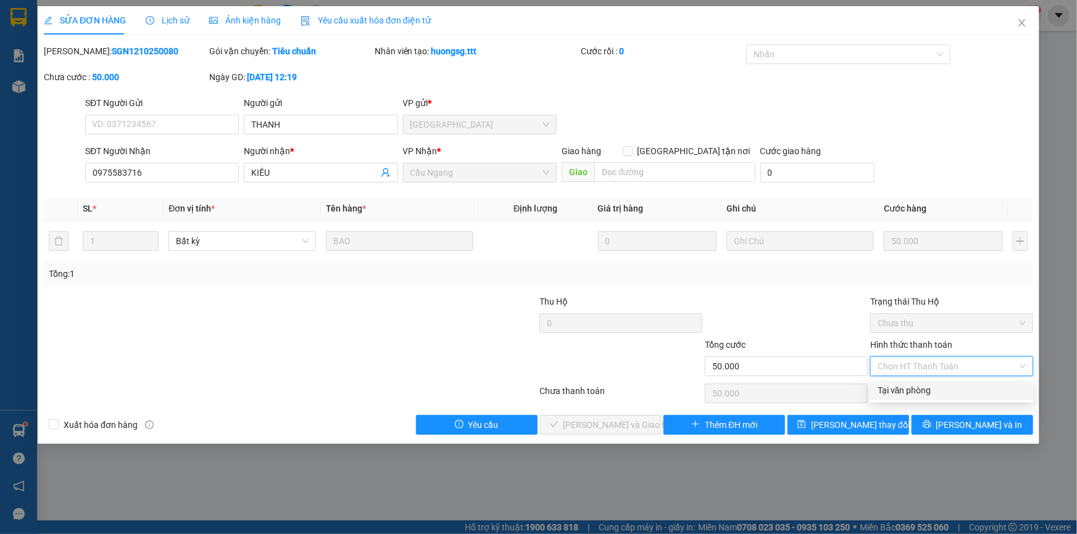
click at [908, 387] on div "Tại văn phòng" at bounding box center [951, 391] width 148 height 14
type input "0"
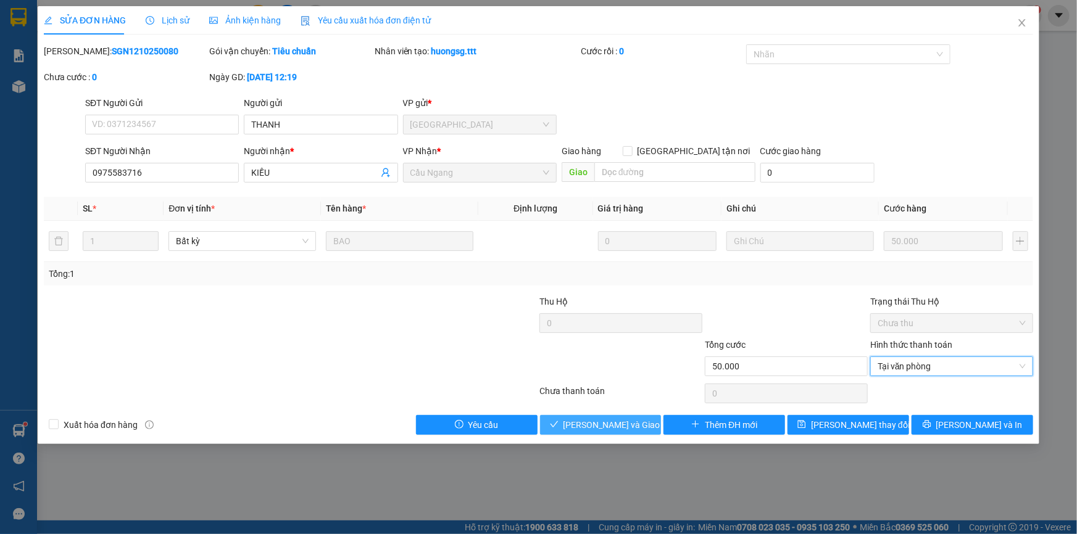
click at [597, 426] on span "[PERSON_NAME] và Giao hàng" at bounding box center [622, 425] width 118 height 14
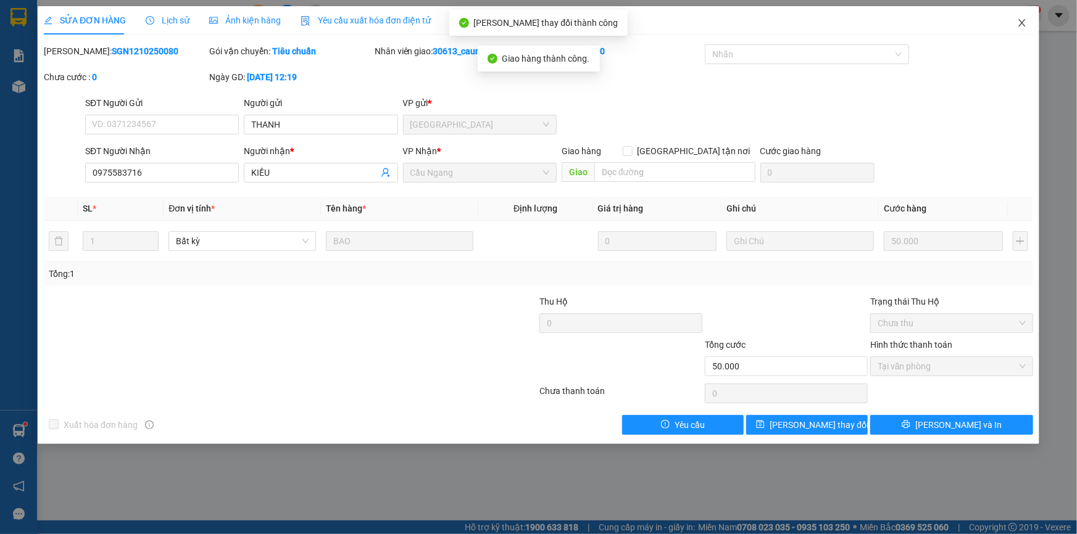
click at [1022, 24] on icon "close" at bounding box center [1021, 22] width 7 height 7
